Goal: Information Seeking & Learning: Learn about a topic

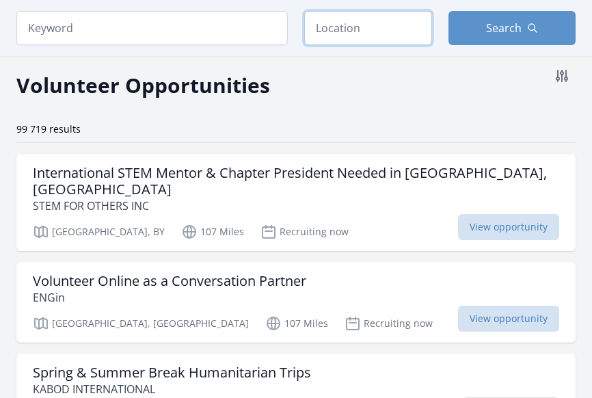
scroll to position [54, 0]
click at [362, 33] on input "text" at bounding box center [368, 28] width 128 height 34
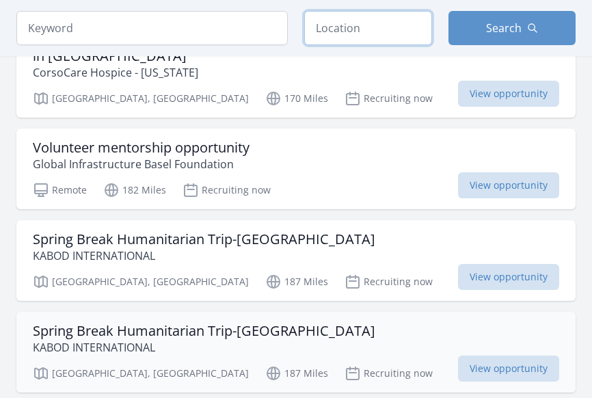
scroll to position [615, 0]
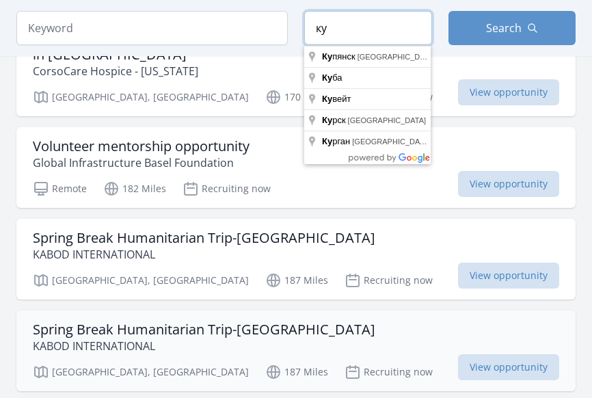
type input "к"
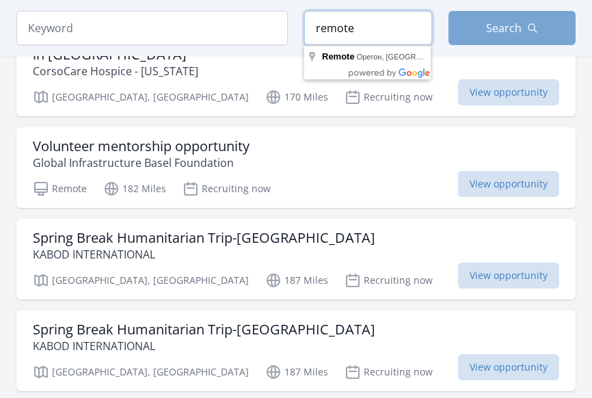
type input "remote"
click at [517, 14] on button "Search" at bounding box center [512, 28] width 128 height 34
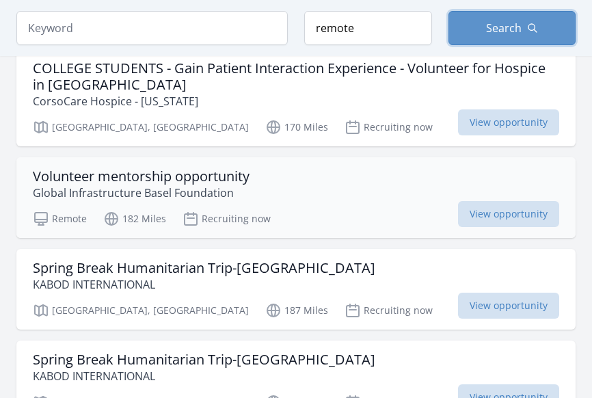
scroll to position [584, 0]
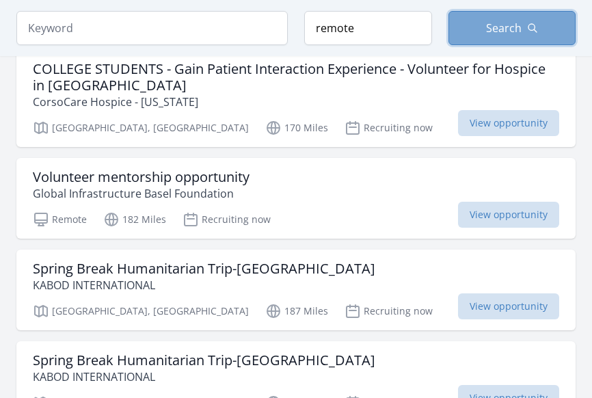
click at [506, 29] on span "Search" at bounding box center [504, 28] width 36 height 16
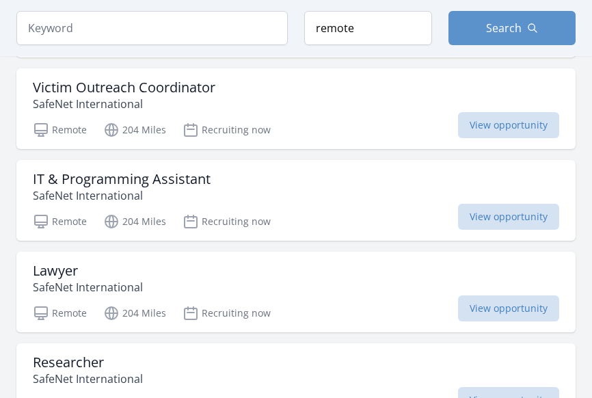
scroll to position [1563, 0]
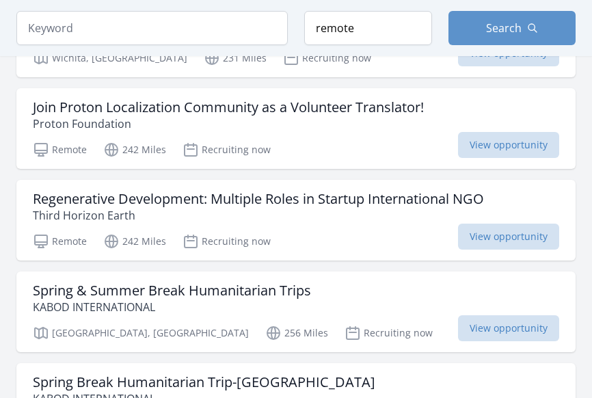
scroll to position [701, 0]
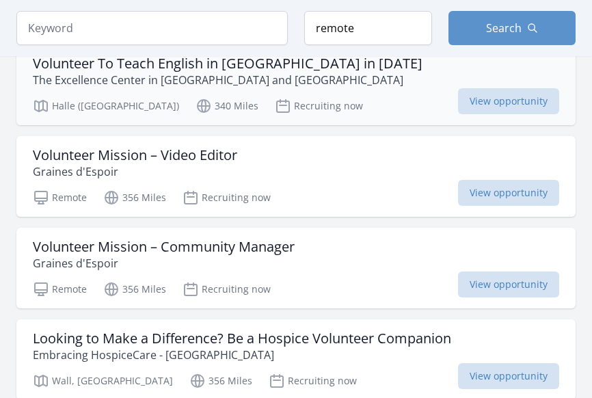
scroll to position [2117, 0]
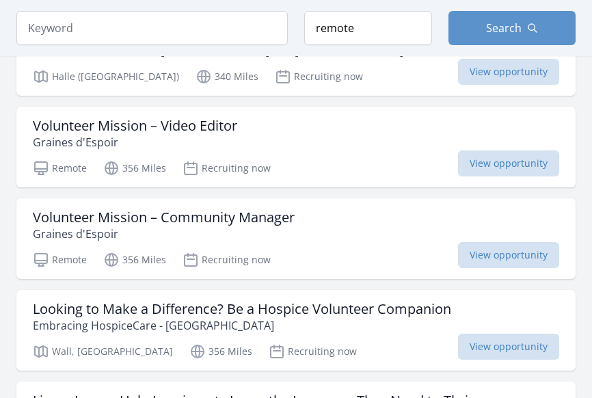
drag, startPoint x: 137, startPoint y: 72, endPoint x: 307, endPoint y: 24, distance: 176.1
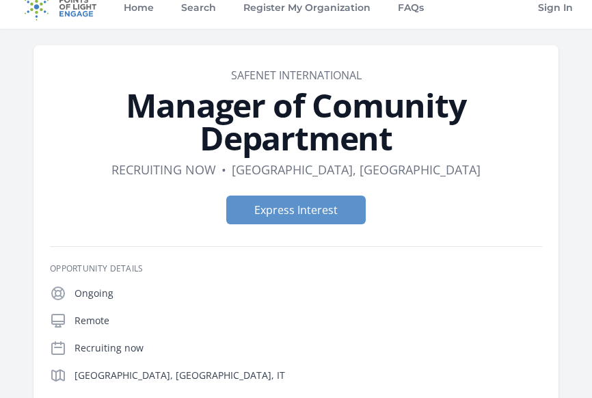
scroll to position [17, 0]
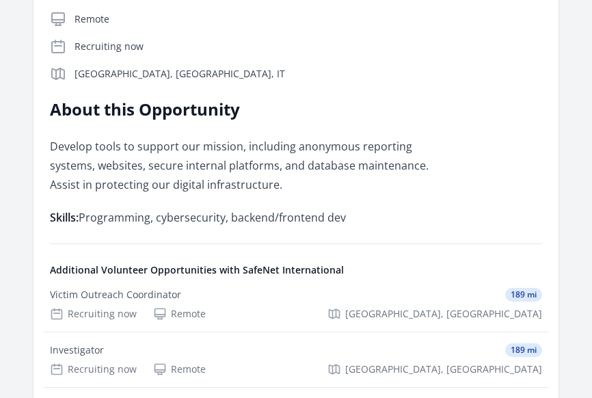
scroll to position [303, 0]
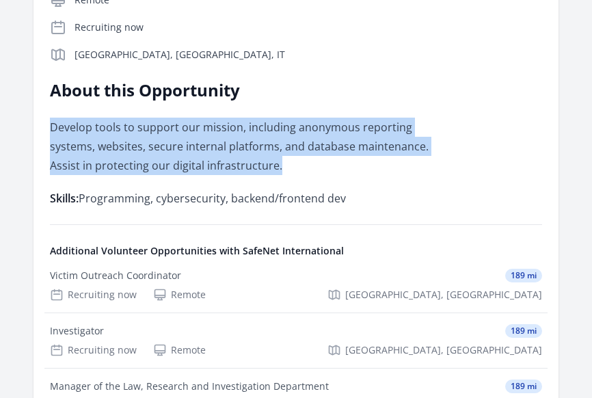
drag, startPoint x: 257, startPoint y: 174, endPoint x: 47, endPoint y: 119, distance: 217.0
click at [47, 119] on article "Organization SafeNet International IT & Programming Assistant Duration Recruiti…" at bounding box center [295, 186] width 525 height 859
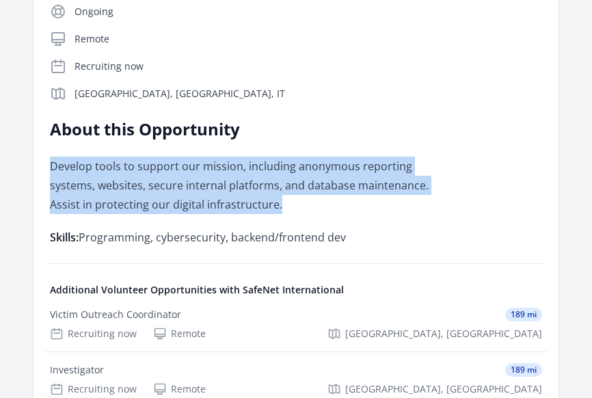
copy p "Develop tools to support our mission, including anonymous reporting systems, we…"
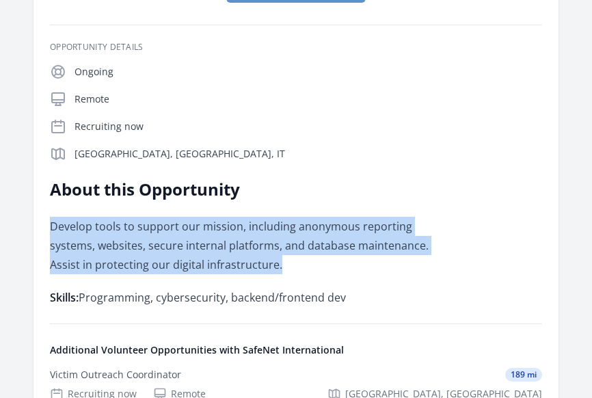
scroll to position [22, 0]
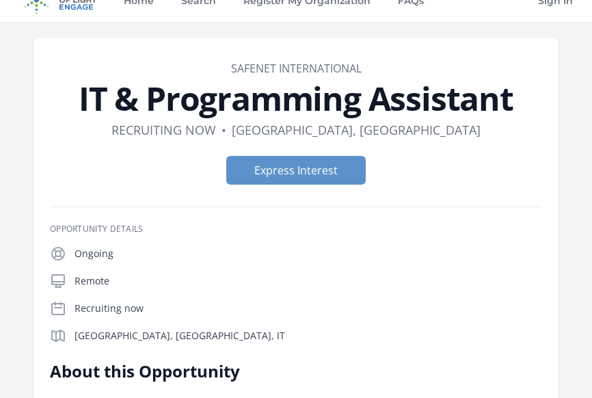
click at [206, 128] on dd "Recruiting now" at bounding box center [163, 129] width 105 height 19
drag, startPoint x: 269, startPoint y: 68, endPoint x: 314, endPoint y: 16, distance: 68.8
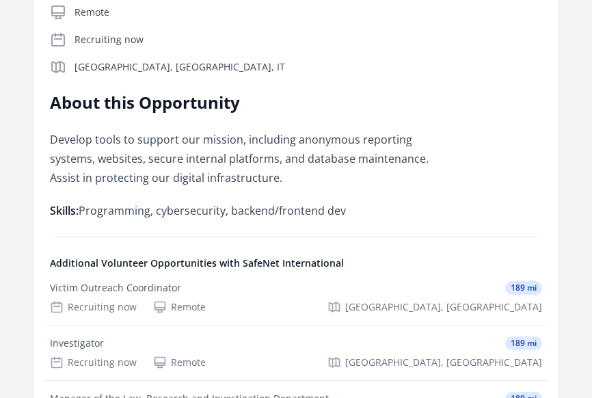
scroll to position [282, 0]
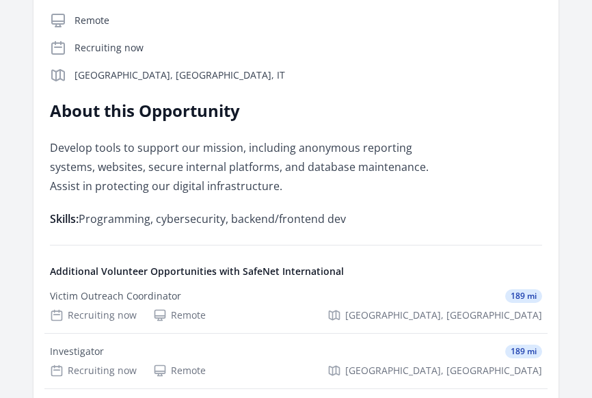
drag, startPoint x: 357, startPoint y: 221, endPoint x: 37, endPoint y: 212, distance: 320.6
click at [37, 212] on article "Organization SafeNet International IT & Programming Assistant Duration Recruiti…" at bounding box center [295, 207] width 525 height 859
copy p "Skills: Programming, cybersecurity, backend/frontend dev"
